Goal: Information Seeking & Learning: Understand process/instructions

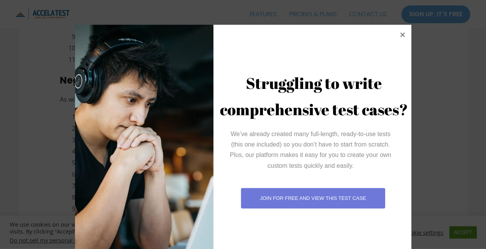
scroll to position [25, 0]
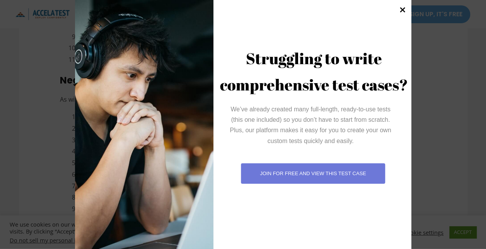
click at [401, 10] on icon at bounding box center [402, 10] width 10 height 10
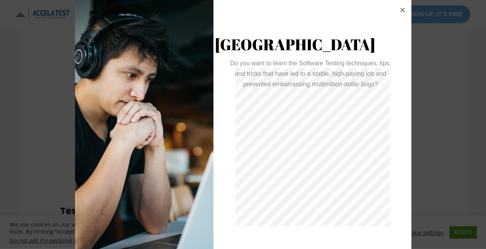
scroll to position [1570, 0]
click at [400, 10] on icon at bounding box center [402, 9] width 5 height 5
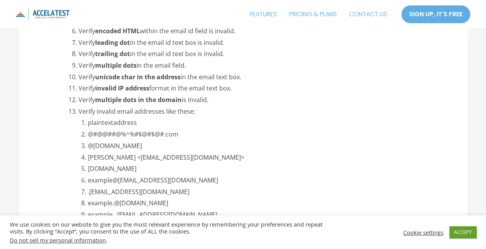
scroll to position [1498, 0]
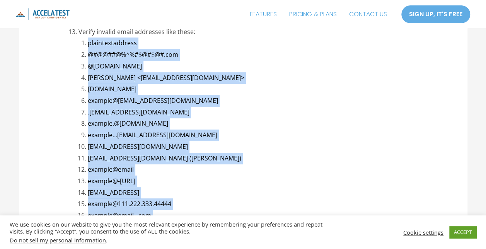
drag, startPoint x: 222, startPoint y: 190, endPoint x: 90, endPoint y: 41, distance: 199.0
click at [90, 41] on ol "plaintextaddress @#@@##@%^%#$@#$@#.com @[DOMAIN_NAME] [PERSON_NAME] <[EMAIL_ADD…" at bounding box center [257, 152] width 338 height 230
click at [88, 43] on li "plaintextaddress" at bounding box center [257, 43] width 338 height 12
copy ol "plaintextaddress @#@@##@%^%#$@#$@#.com @[DOMAIN_NAME] [PERSON_NAME] <[EMAIL_ADD…"
click at [301, 162] on li "[EMAIL_ADDRESS][DOMAIN_NAME] ([PERSON_NAME])" at bounding box center [257, 159] width 338 height 12
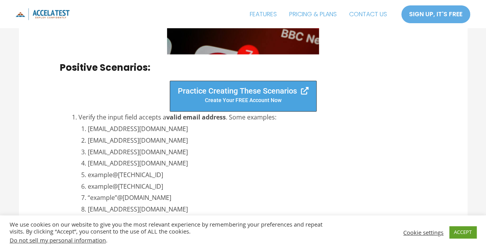
scroll to position [828, 0]
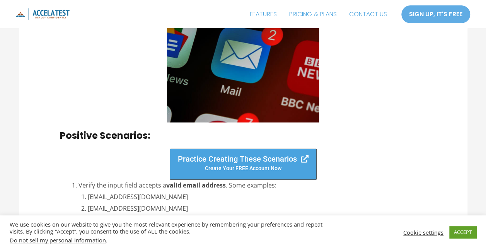
drag, startPoint x: 297, startPoint y: 202, endPoint x: 88, endPoint y: 198, distance: 208.3
copy ol "[EMAIL_ADDRESS][DOMAIN_NAME] [DOMAIN_NAME][EMAIL_ADDRESS][DOMAIN_NAME] [EMAIL_A…"
click at [104, 158] on div "Practice Creating These Scenarios Create your fREE account Now" at bounding box center [243, 164] width 366 height 31
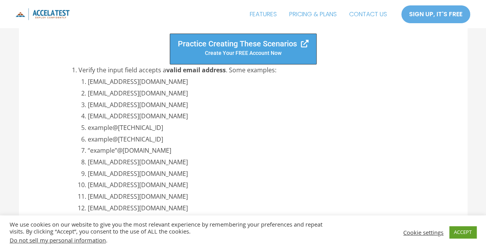
scroll to position [944, 0]
click at [161, 140] on li "example@[TECHNICAL_ID]" at bounding box center [257, 139] width 338 height 12
drag, startPoint x: 161, startPoint y: 140, endPoint x: 214, endPoint y: 159, distance: 56.6
click at [214, 159] on li "[EMAIL_ADDRESS][DOMAIN_NAME]" at bounding box center [257, 162] width 338 height 12
